Goal: Find contact information: Find contact information

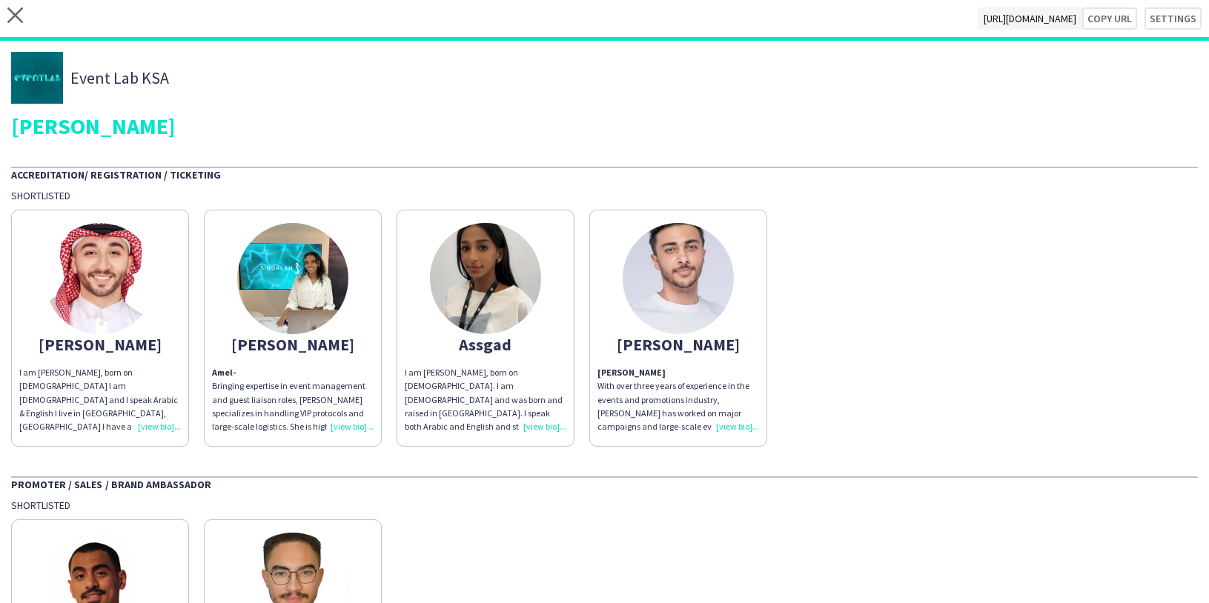
scroll to position [11, 0]
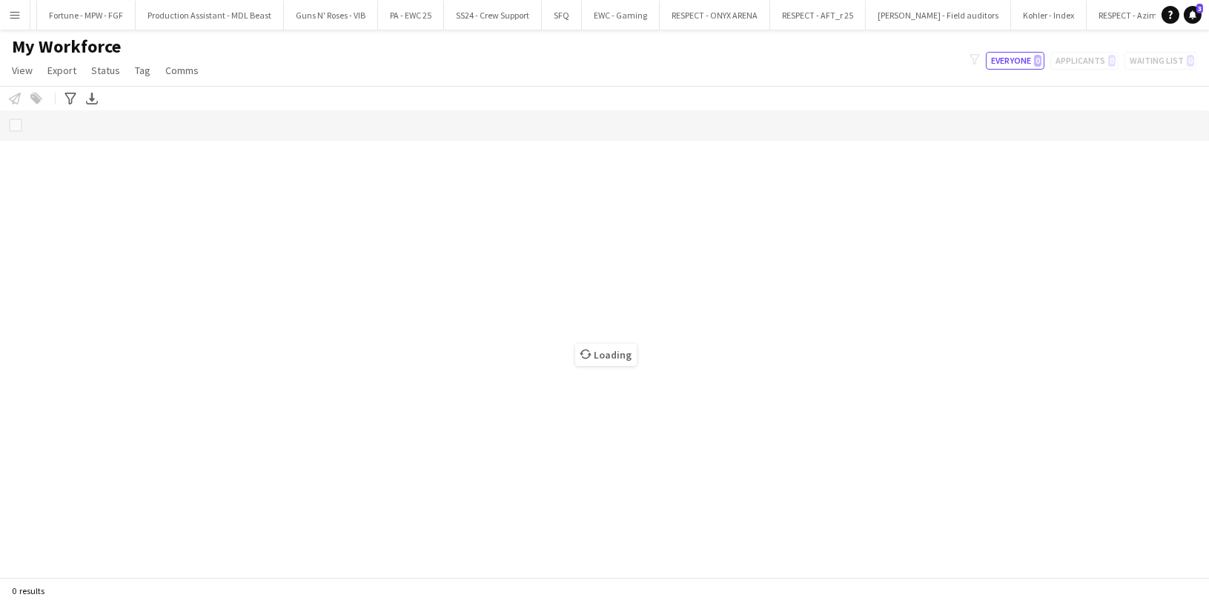
scroll to position [0, 2690]
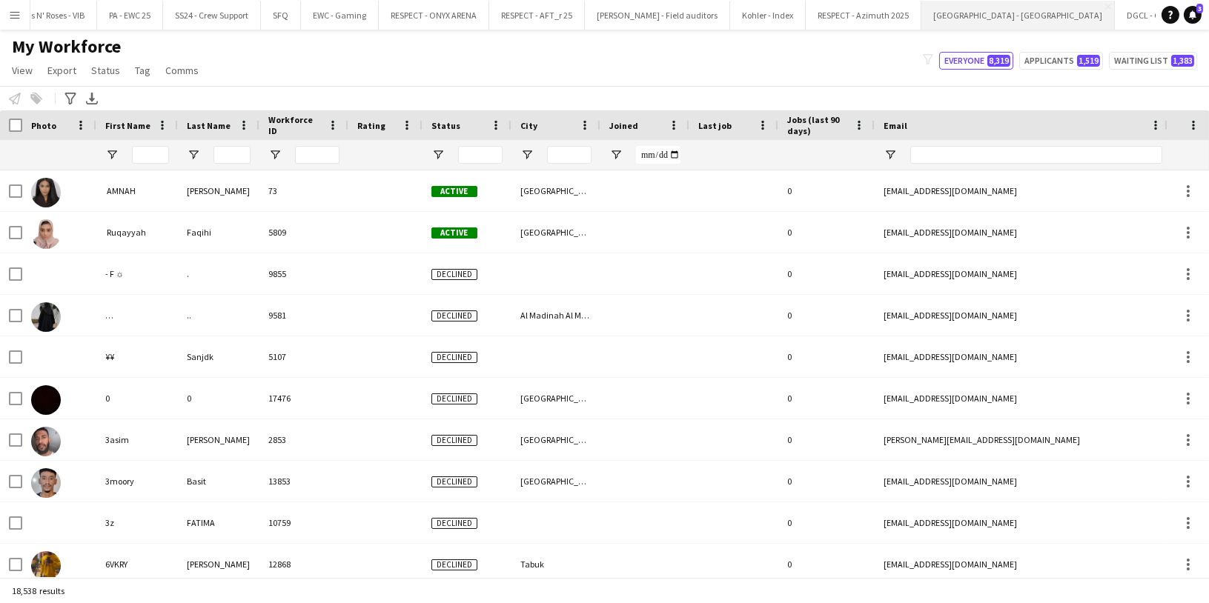
type input "*******"
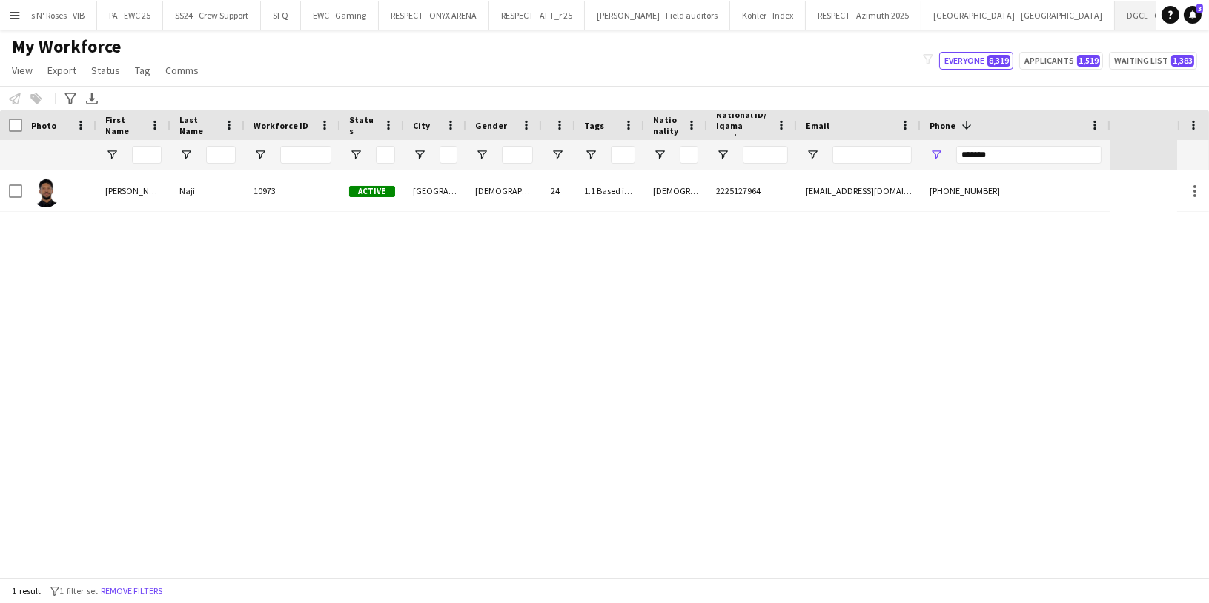
click at [1115, 21] on button "DGCL - Chedi & Faena 2025 Close" at bounding box center [1178, 15] width 126 height 29
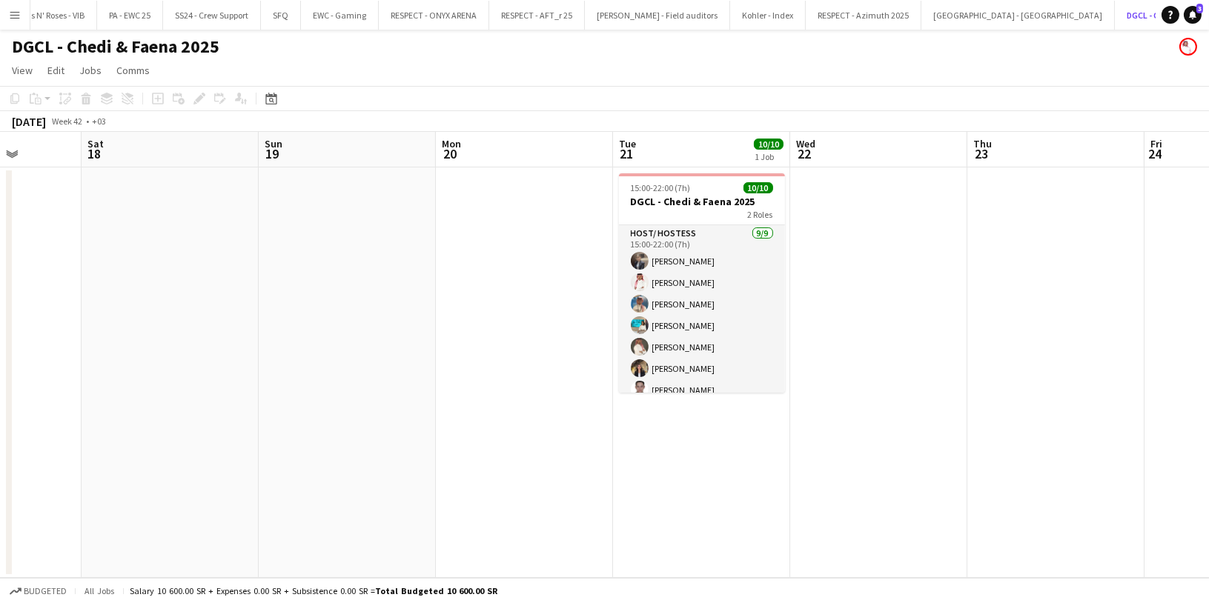
scroll to position [0, 630]
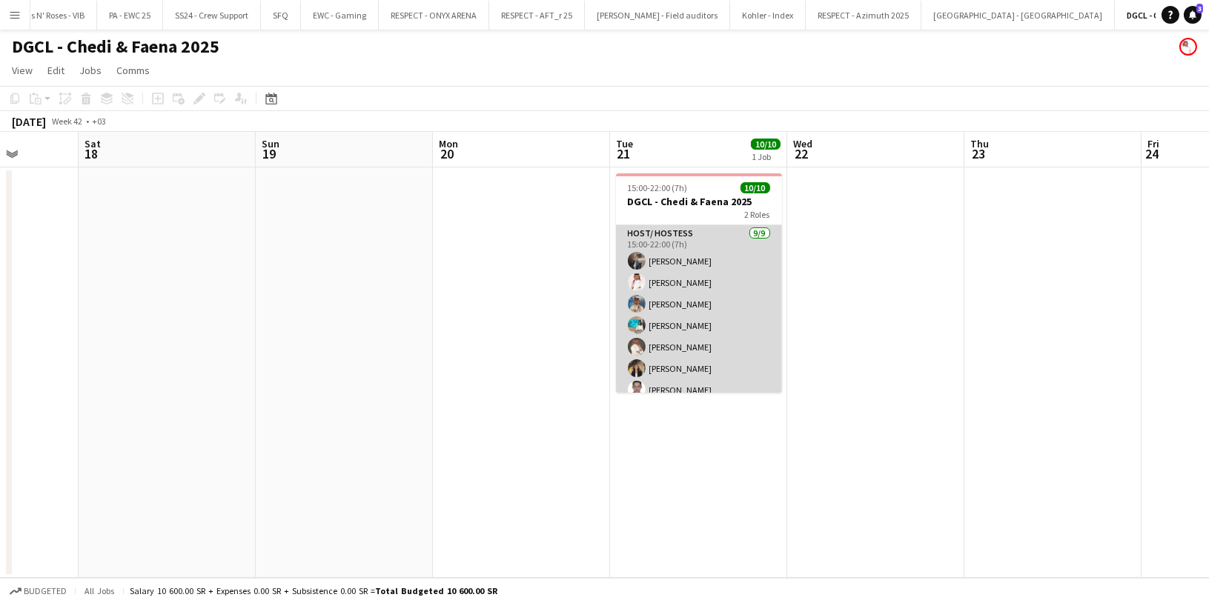
click at [673, 274] on app-card-role "Host/ Hostess 9/9 15:00-22:00 (7h) Reema Almutairi AHMED SHAYNAN Abdulaziz Alju…" at bounding box center [699, 336] width 166 height 222
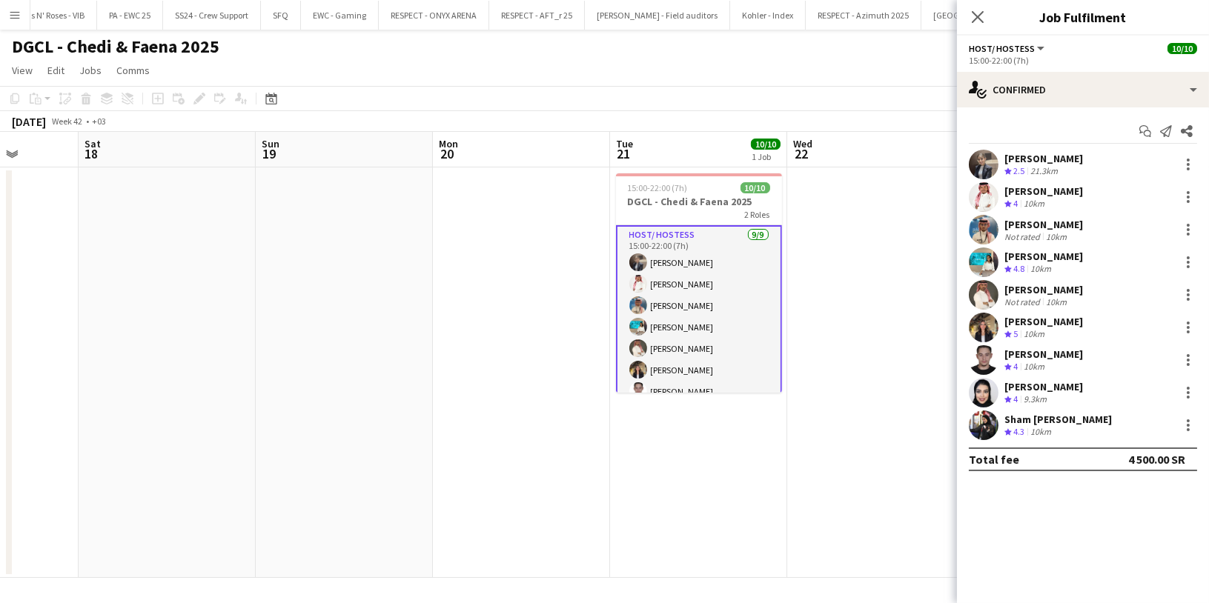
click at [990, 428] on app-user-avatar at bounding box center [984, 426] width 30 height 30
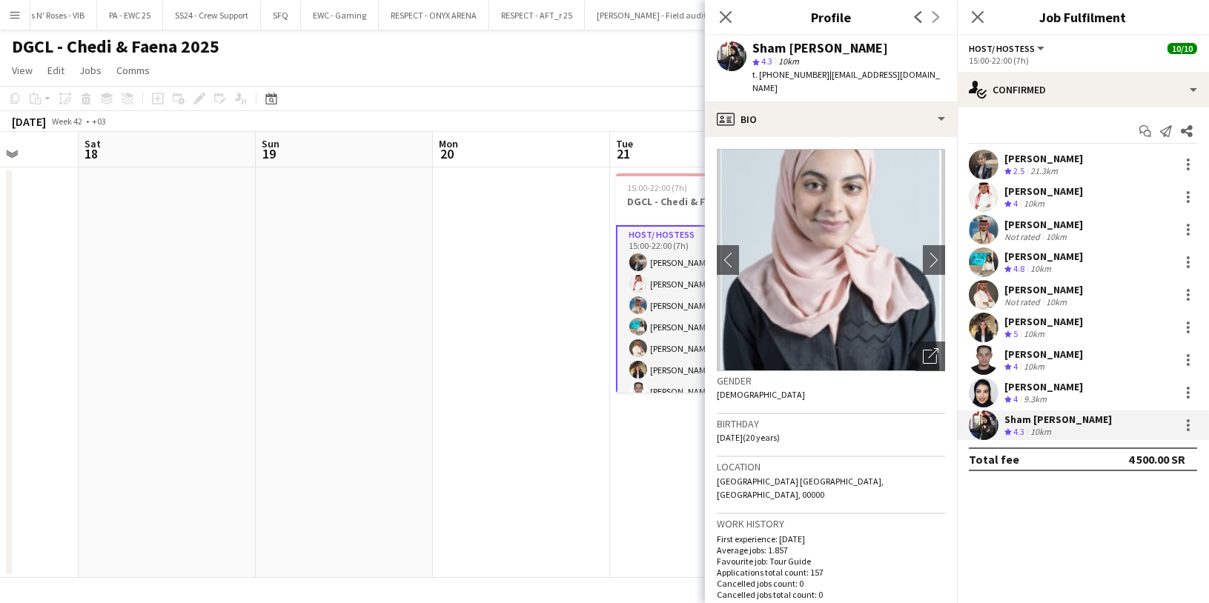
click at [794, 53] on div "Sham Almaghrabi" at bounding box center [820, 48] width 136 height 13
copy div "Sham Almaghrabi"
click at [846, 77] on span "| shamm0480@gmail.com" at bounding box center [846, 81] width 188 height 24
